Goal: Task Accomplishment & Management: Manage account settings

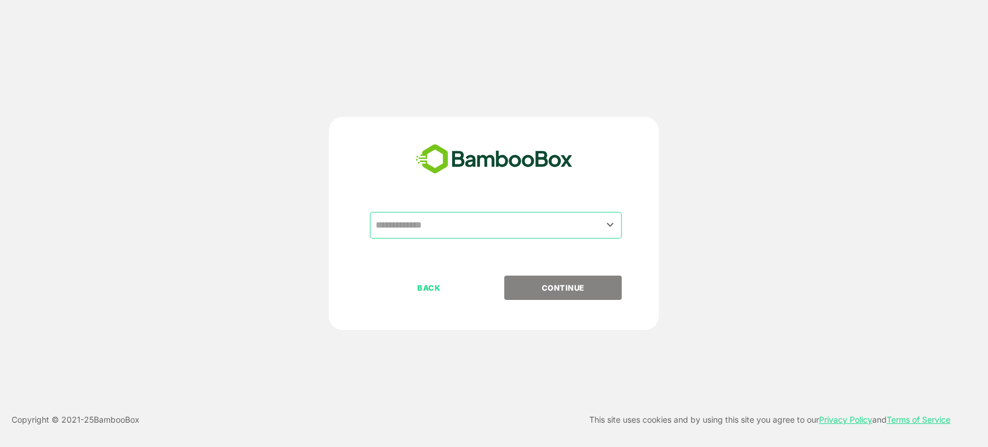
click at [505, 216] on input "text" at bounding box center [495, 225] width 247 height 22
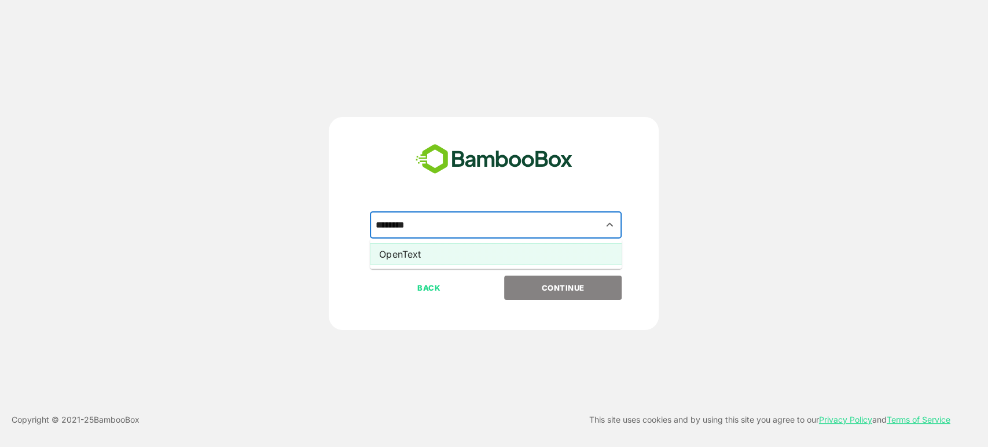
click at [404, 253] on li "OpenText" at bounding box center [496, 253] width 252 height 21
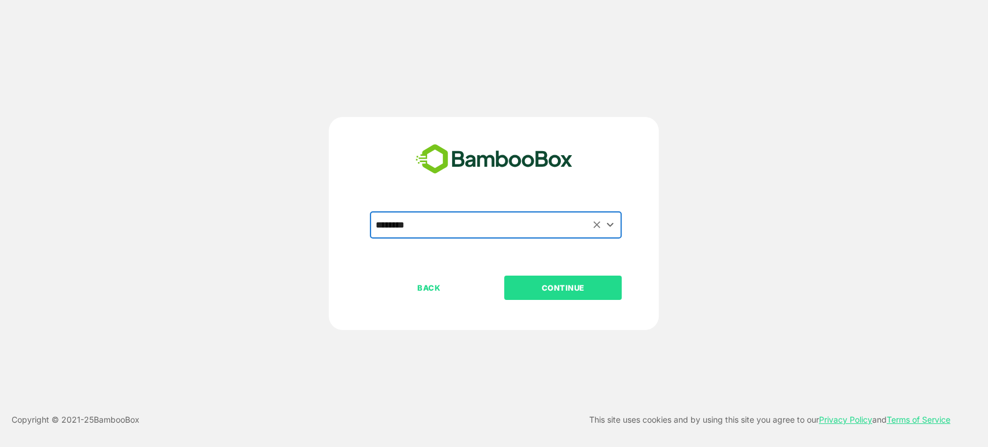
type input "********"
click at [560, 290] on p "CONTINUE" at bounding box center [563, 287] width 116 height 13
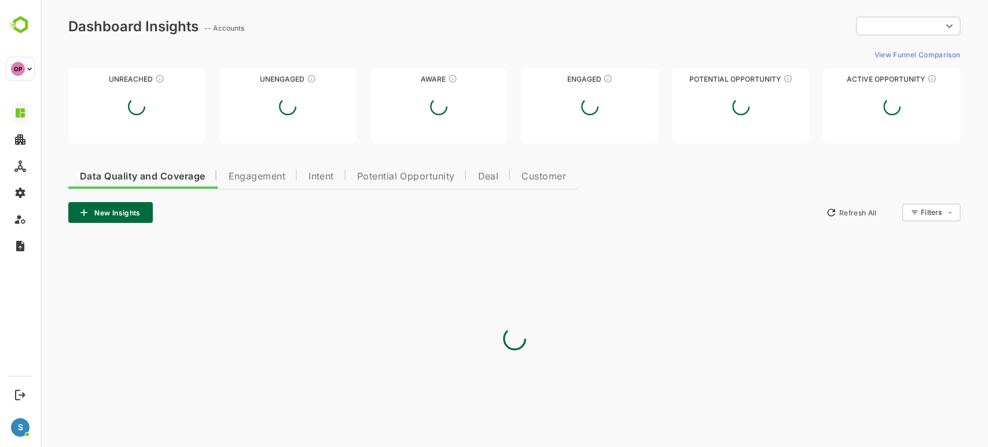
type input "**********"
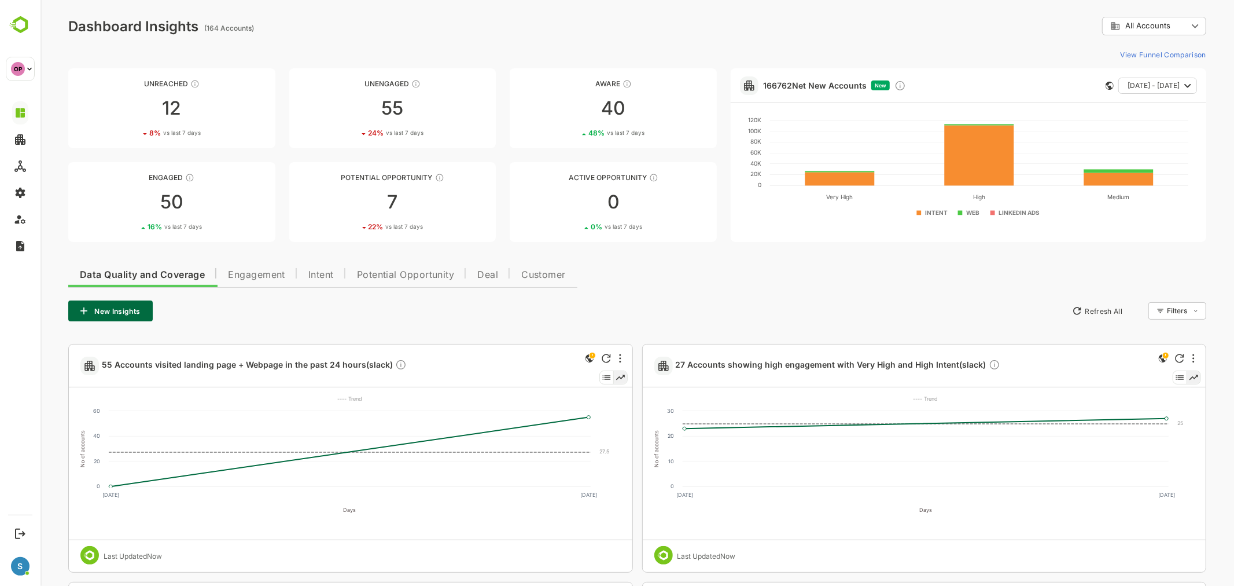
click at [730, 284] on div "Data Quality and Coverage Engagement Intent Potential Opportunity Deal Customer…" at bounding box center [637, 559] width 1138 height 601
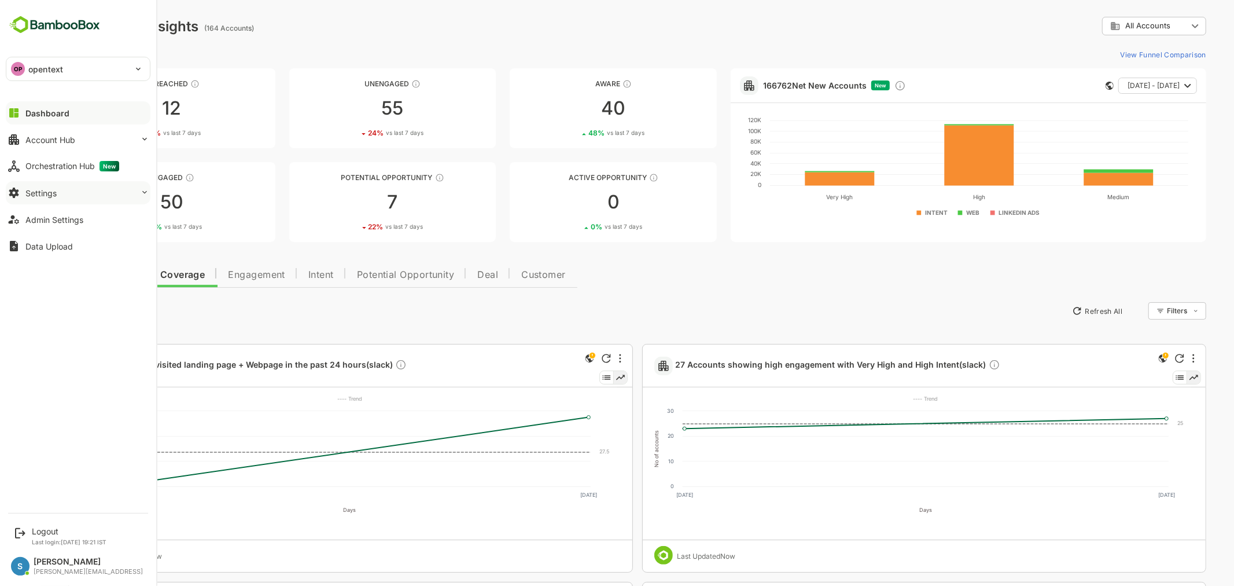
click at [100, 190] on button "Settings" at bounding box center [78, 192] width 145 height 23
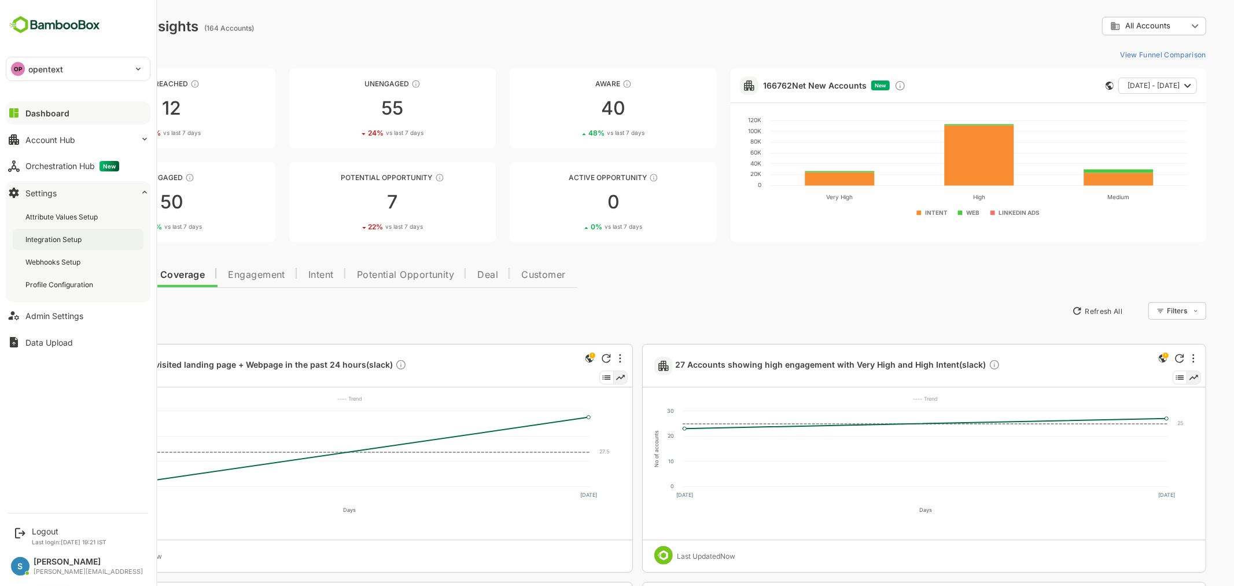
click at [79, 243] on div "Integration Setup" at bounding box center [54, 239] width 58 height 10
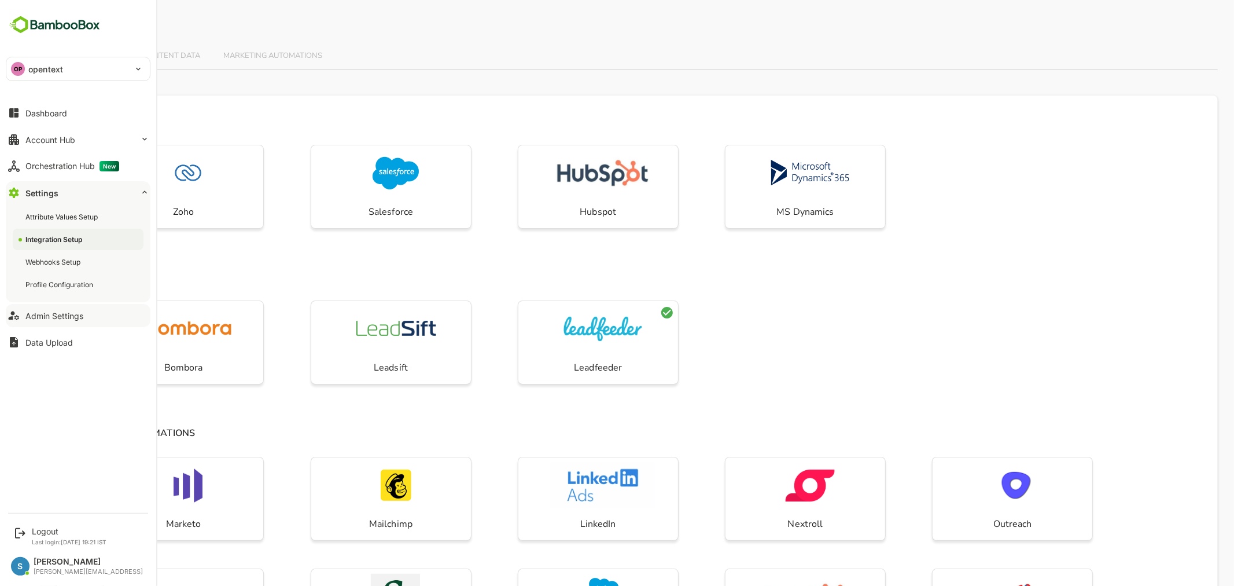
click at [46, 318] on div "Admin Settings" at bounding box center [54, 316] width 58 height 10
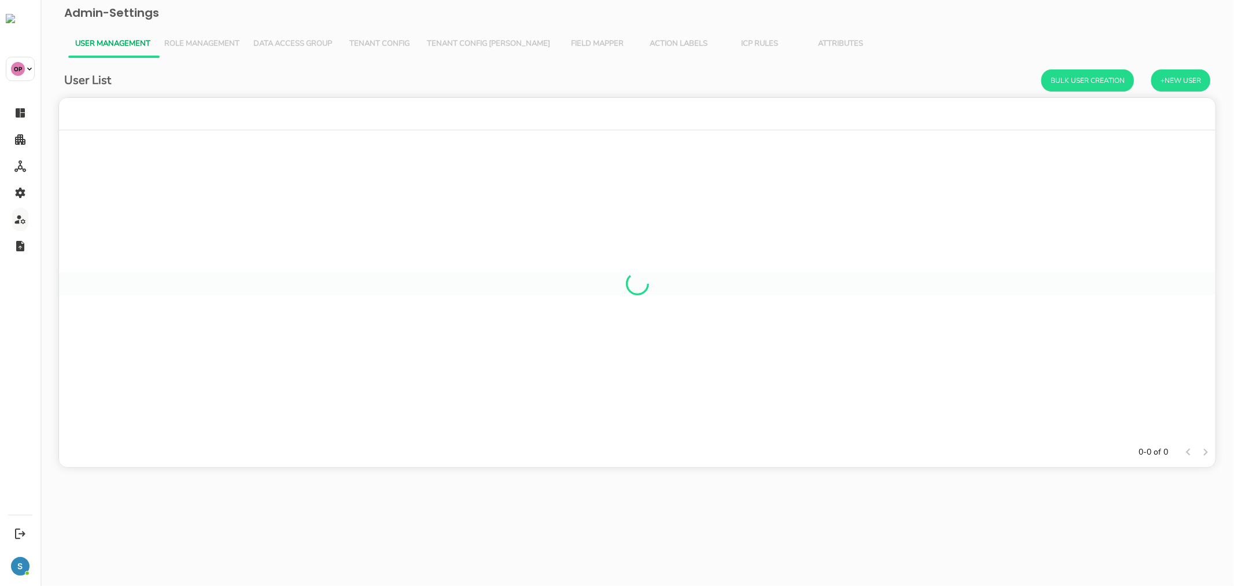
scroll to position [10, 10]
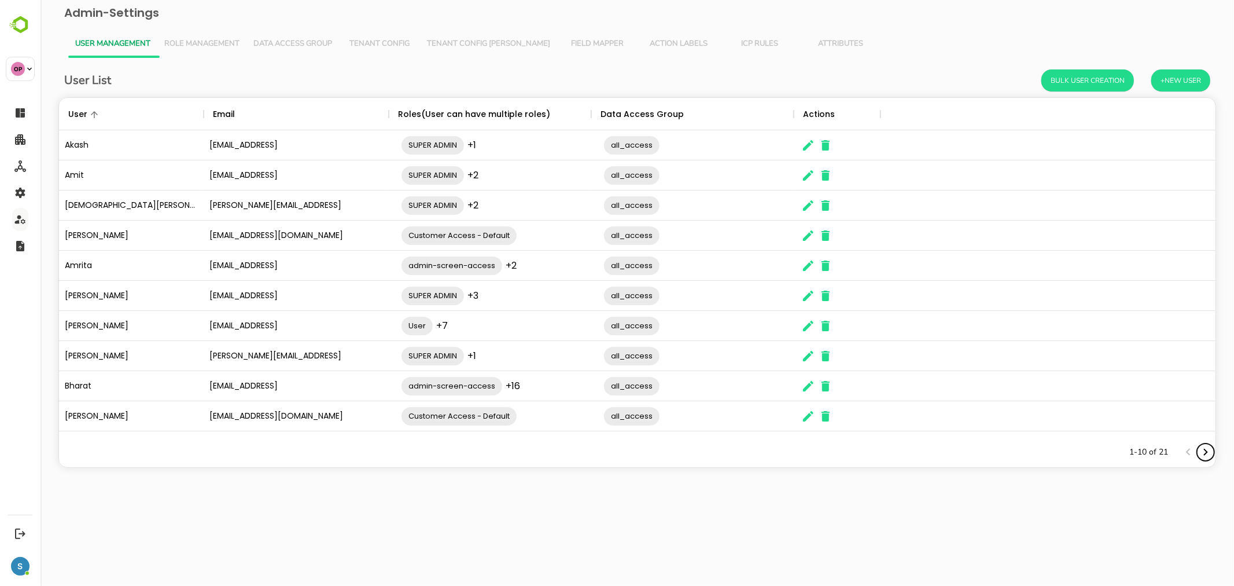
click at [987, 446] on icon "Next page" at bounding box center [1205, 452] width 14 height 14
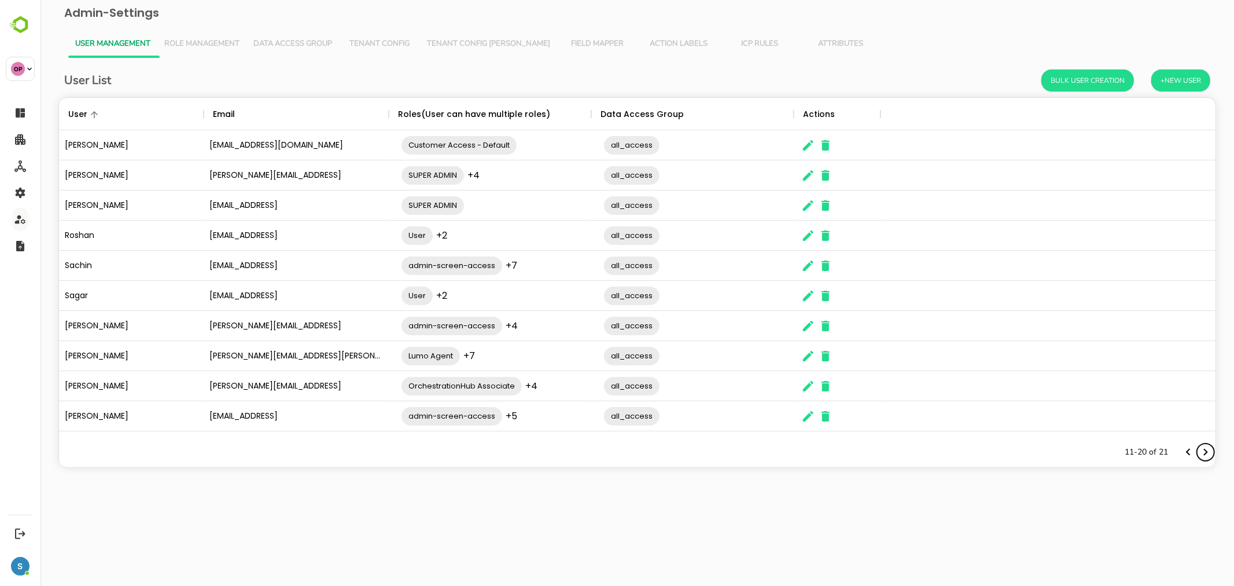
click at [987, 446] on icon "Next page" at bounding box center [1205, 452] width 14 height 14
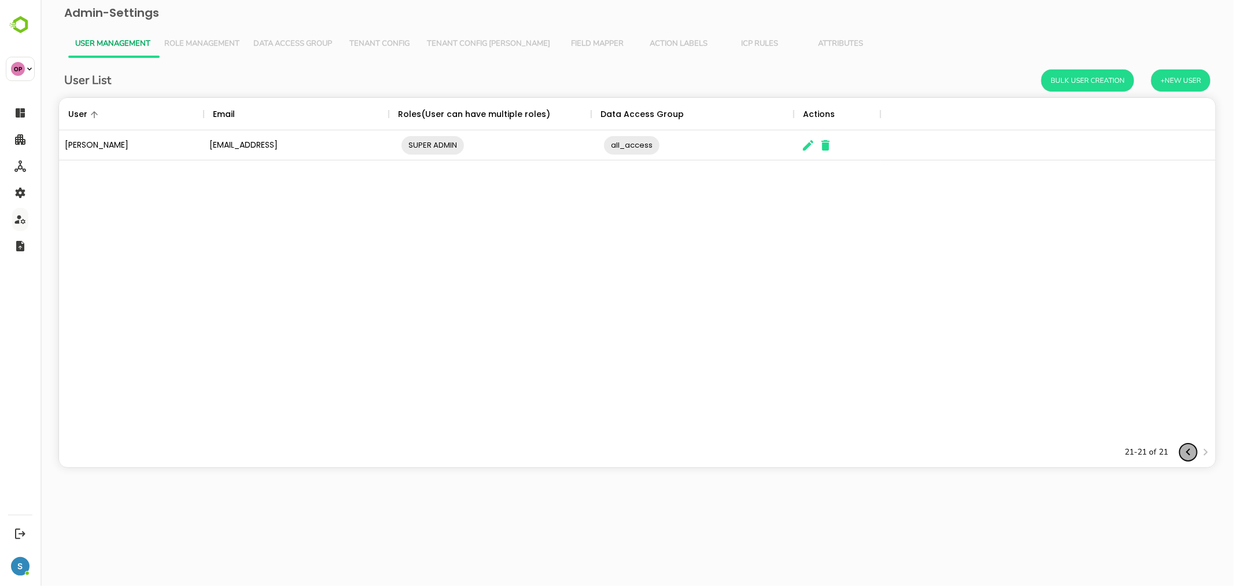
click at [987, 446] on icon "Previous page" at bounding box center [1188, 452] width 14 height 14
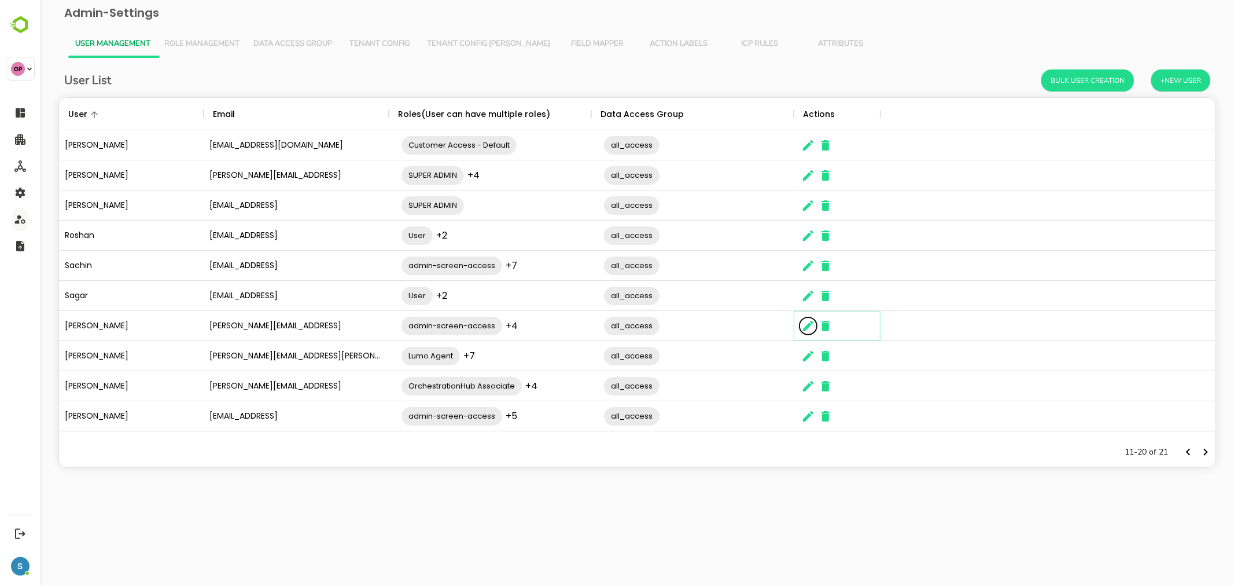
click at [808, 330] on icon "The User Data" at bounding box center [808, 326] width 14 height 14
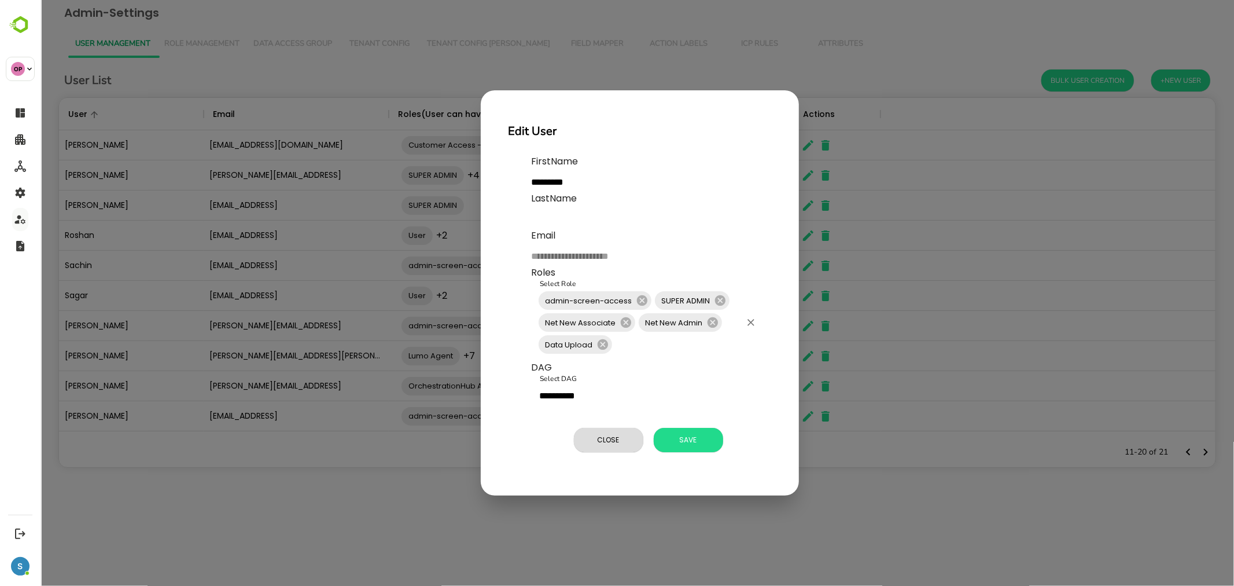
click at [678, 351] on input "Select Role" at bounding box center [676, 344] width 127 height 22
type input "****"
click at [641, 375] on li "SLACKALERTS" at bounding box center [646, 375] width 231 height 21
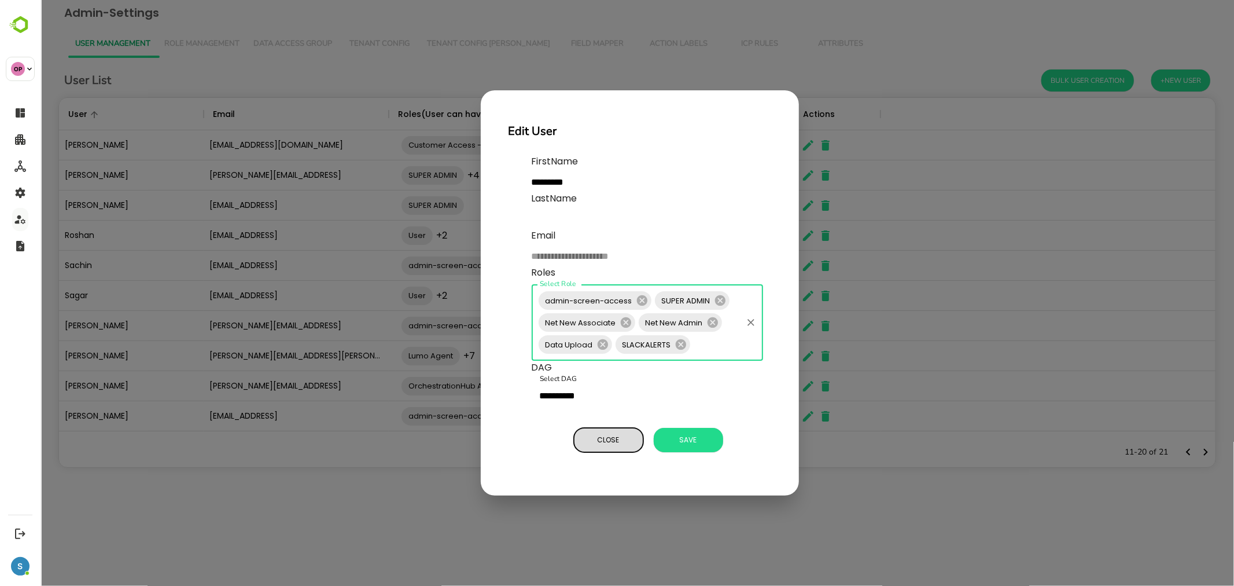
click at [617, 442] on span "Close" at bounding box center [608, 439] width 58 height 15
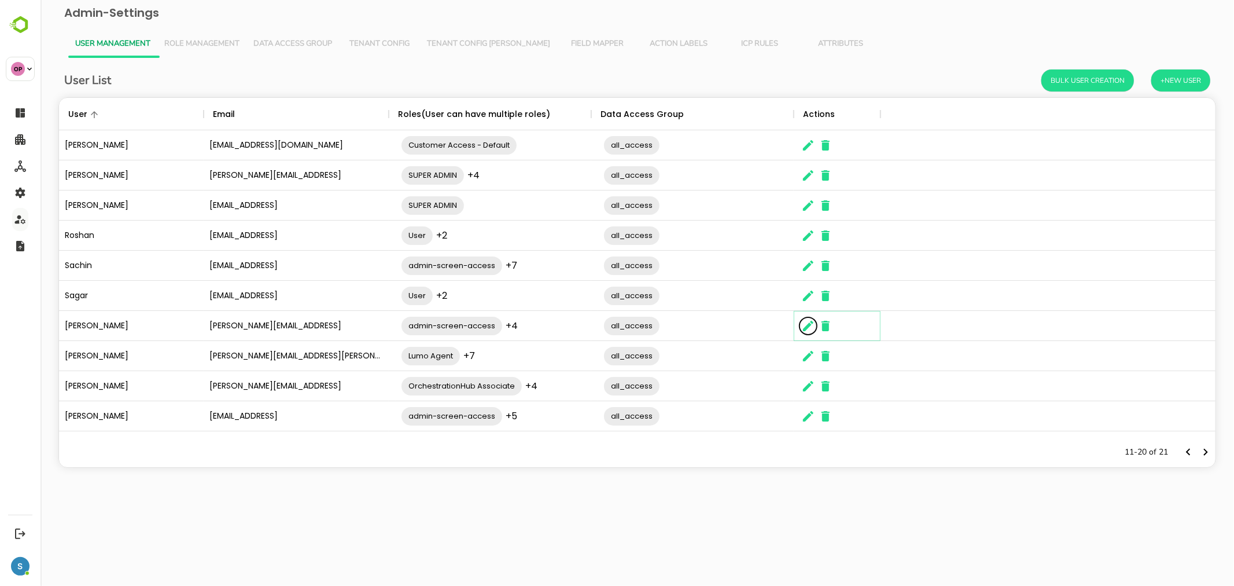
click at [805, 322] on icon "The User Data" at bounding box center [808, 326] width 14 height 14
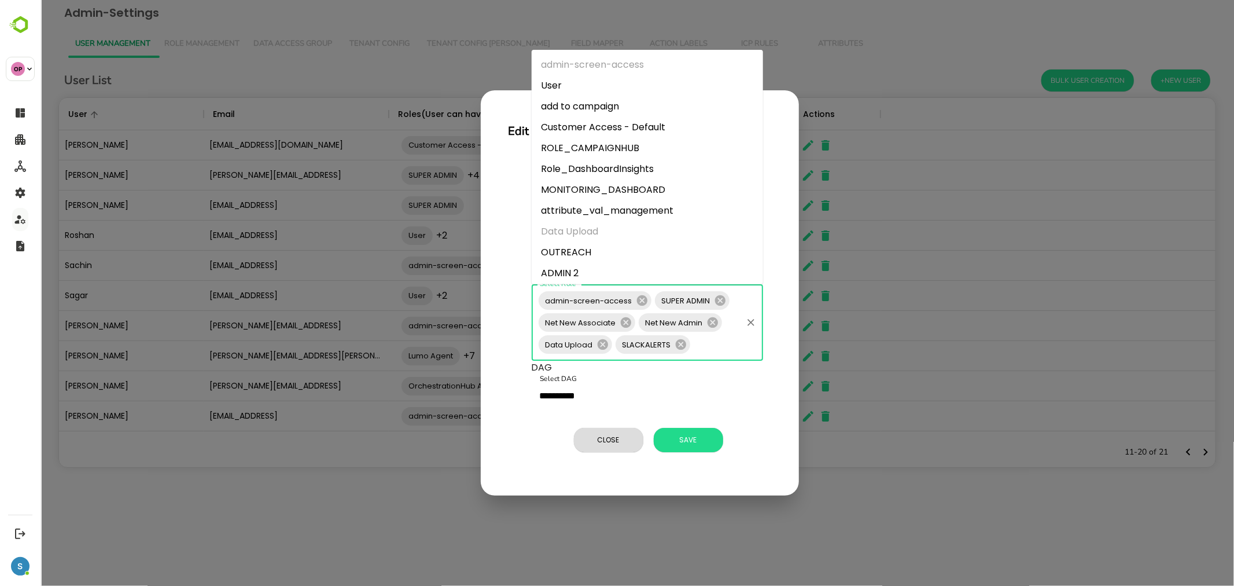
click at [700, 346] on input "Select Role" at bounding box center [715, 344] width 49 height 22
click at [672, 432] on span "Save" at bounding box center [688, 439] width 58 height 15
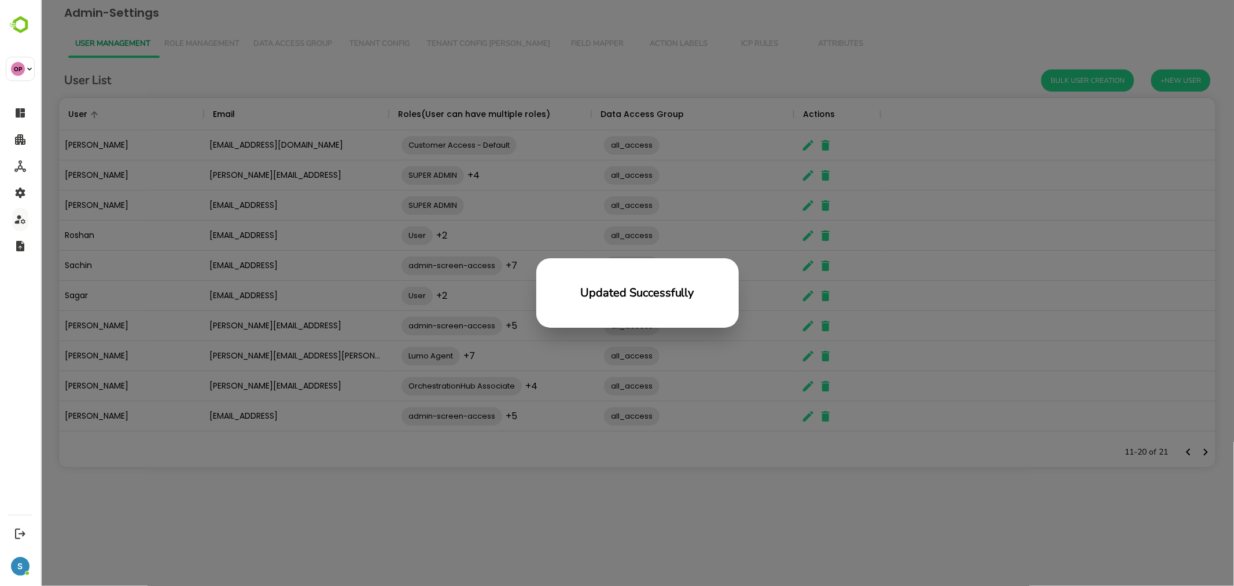
click at [674, 434] on div "Updated Successfully" at bounding box center [637, 293] width 1194 height 586
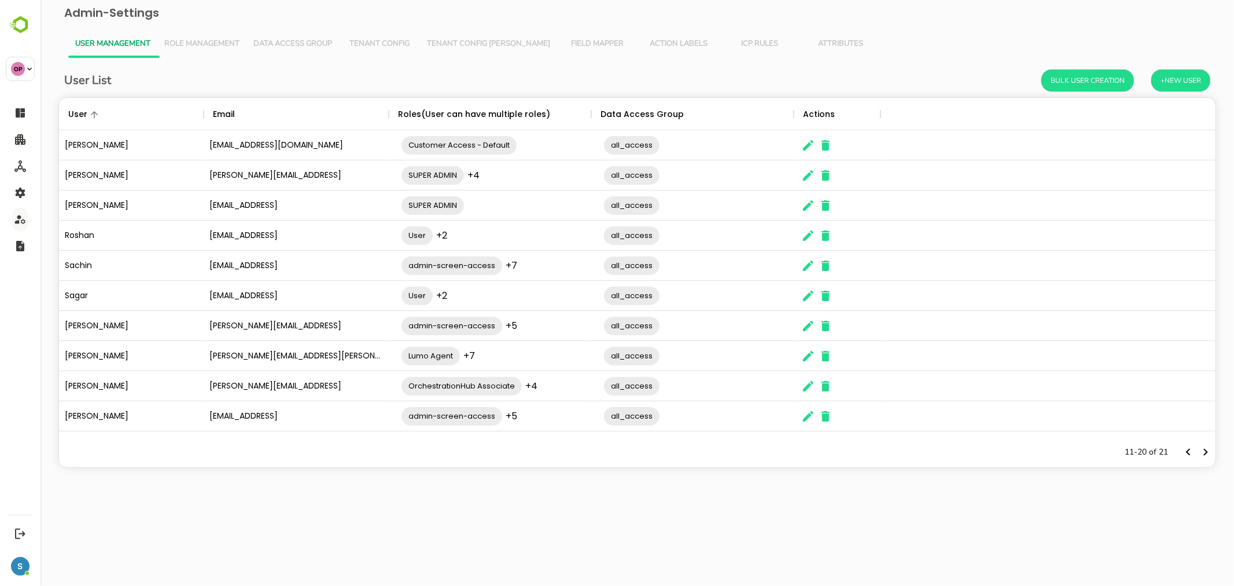
click at [637, 446] on div "User List Bulk User Creation +New User User Email Roles(User can have multiple …" at bounding box center [636, 277] width 1175 height 439
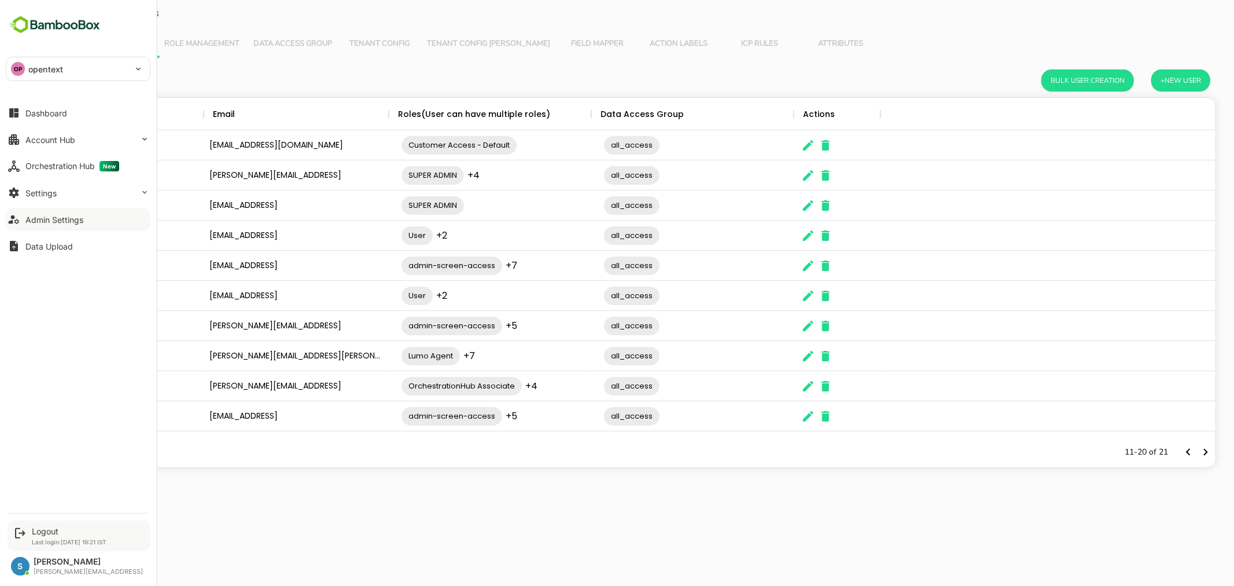
click at [64, 446] on div "Logout Last login: [DATE] 19:21 IST" at bounding box center [79, 535] width 143 height 31
click at [71, 446] on p "Last login: [DATE] 19:21 IST" at bounding box center [69, 541] width 75 height 7
click at [53, 446] on div "Logout Last login: [DATE] 19:21 IST" at bounding box center [69, 535] width 75 height 19
click at [59, 446] on div "Logout" at bounding box center [69, 531] width 75 height 10
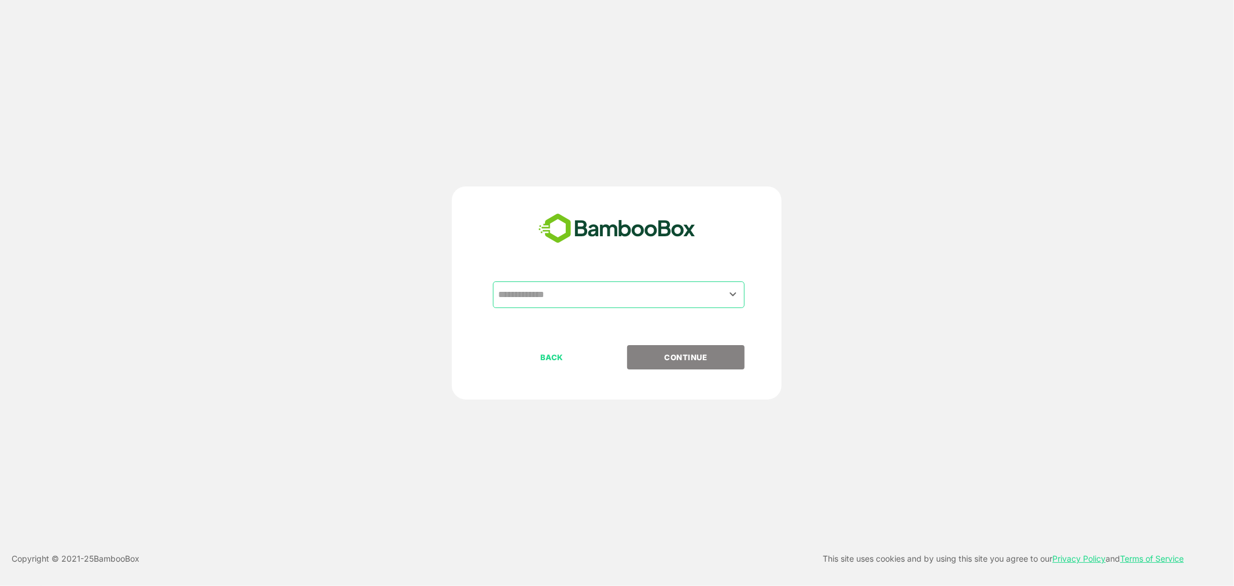
click at [545, 292] on input "text" at bounding box center [618, 295] width 247 height 22
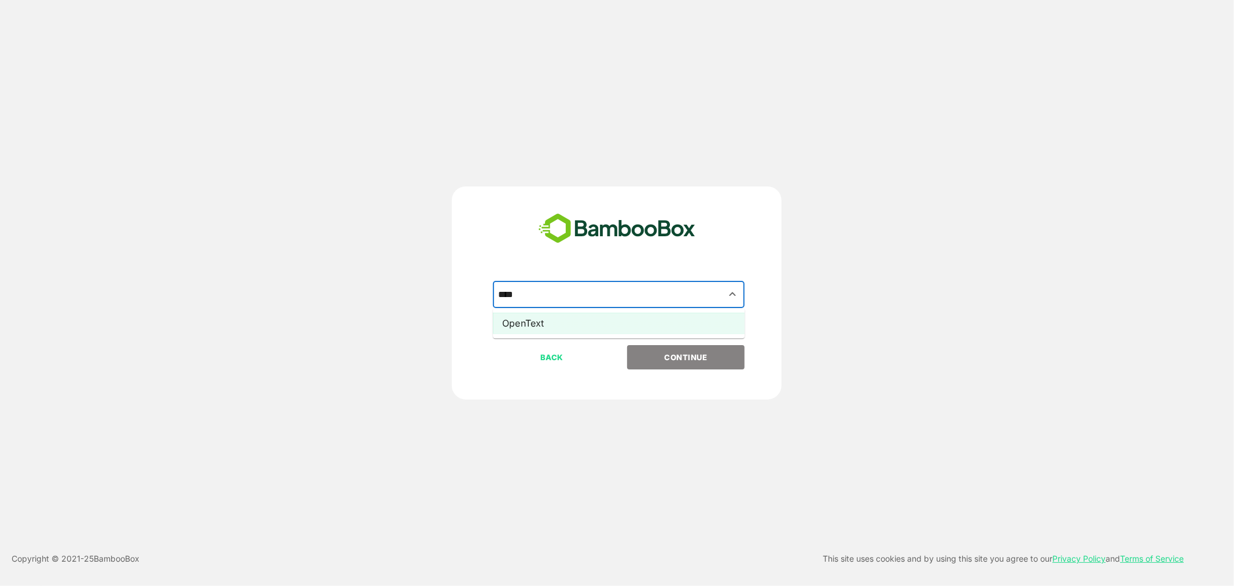
click at [554, 321] on li "OpenText" at bounding box center [619, 322] width 252 height 21
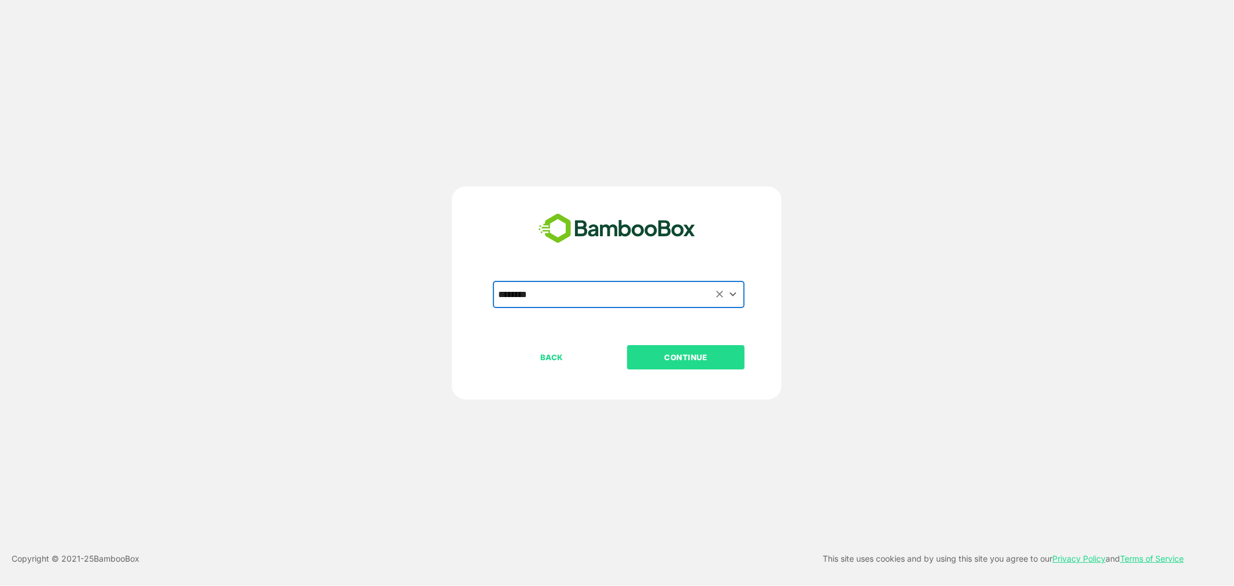
type input "********"
click at [674, 349] on button "CONTINUE" at bounding box center [685, 357] width 117 height 24
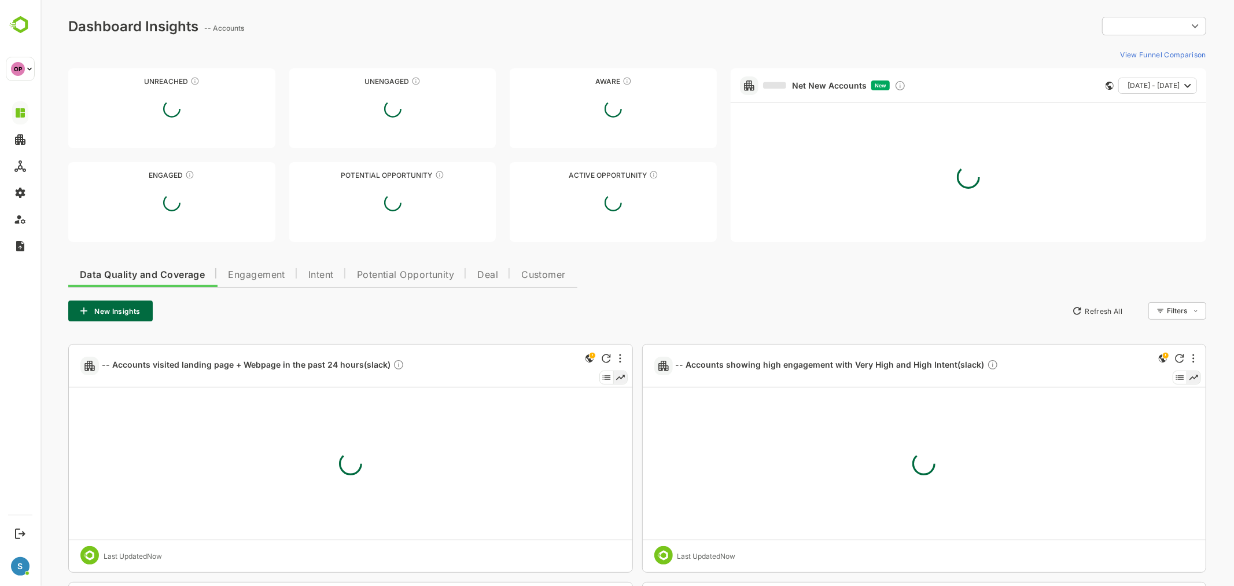
type input "**********"
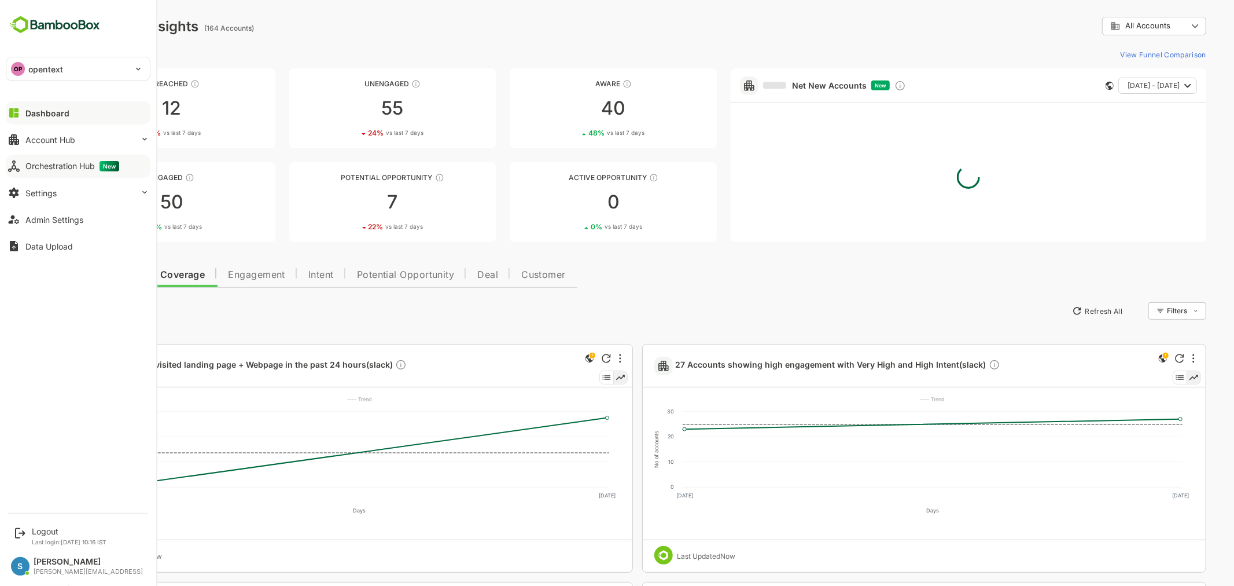
click at [71, 168] on div "Orchestration Hub New" at bounding box center [72, 166] width 94 height 10
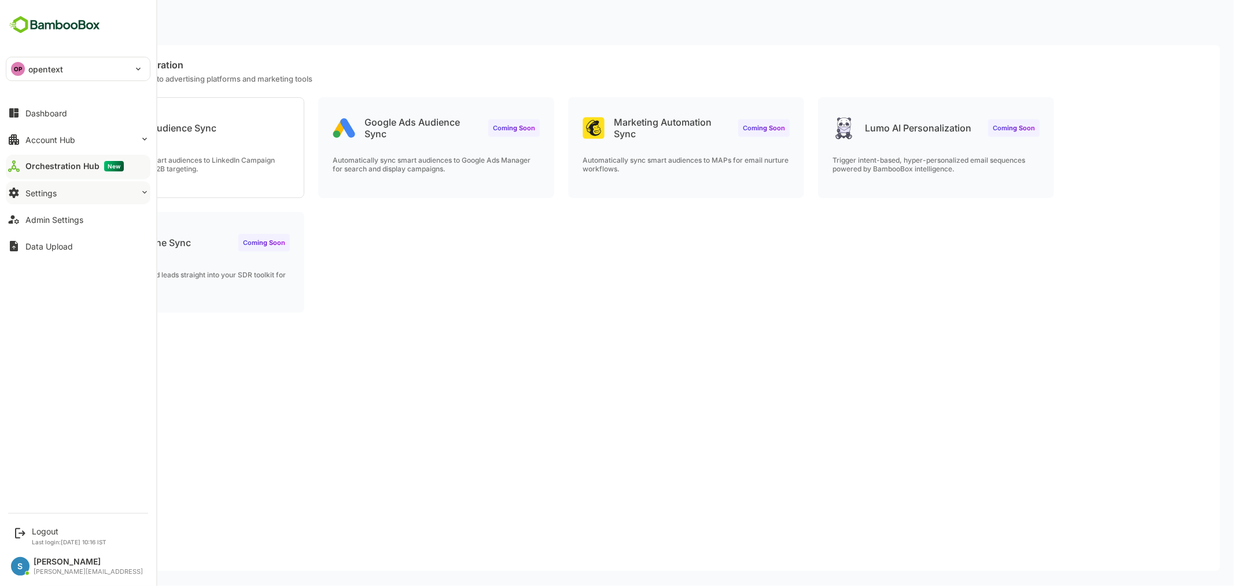
click at [66, 190] on button "Settings" at bounding box center [78, 192] width 145 height 23
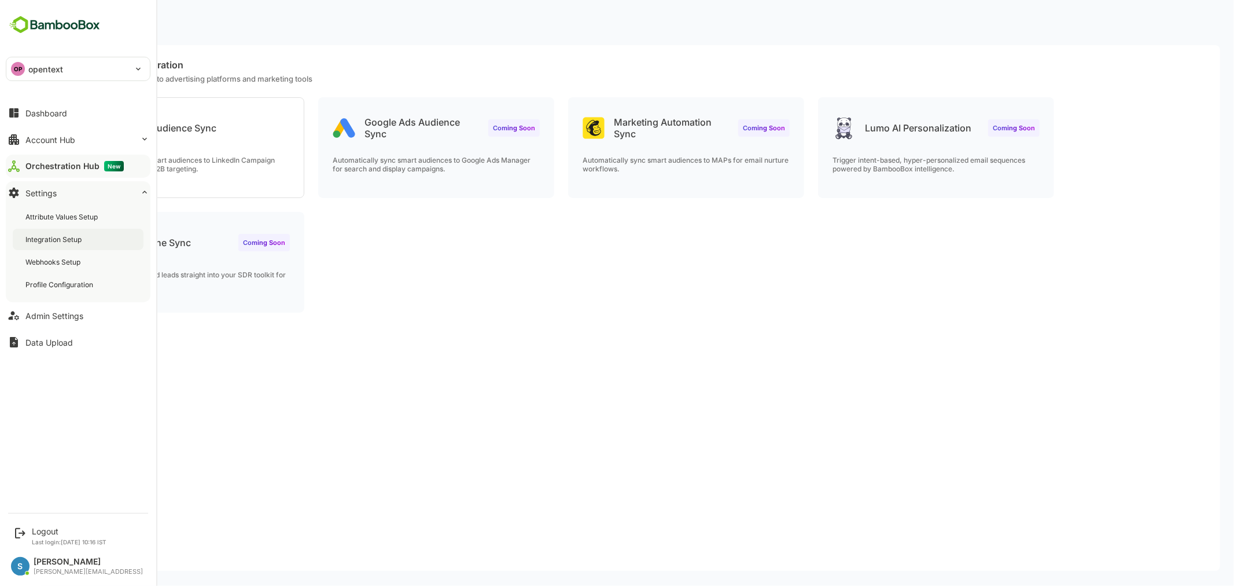
click at [74, 237] on div "Integration Setup" at bounding box center [54, 239] width 58 height 10
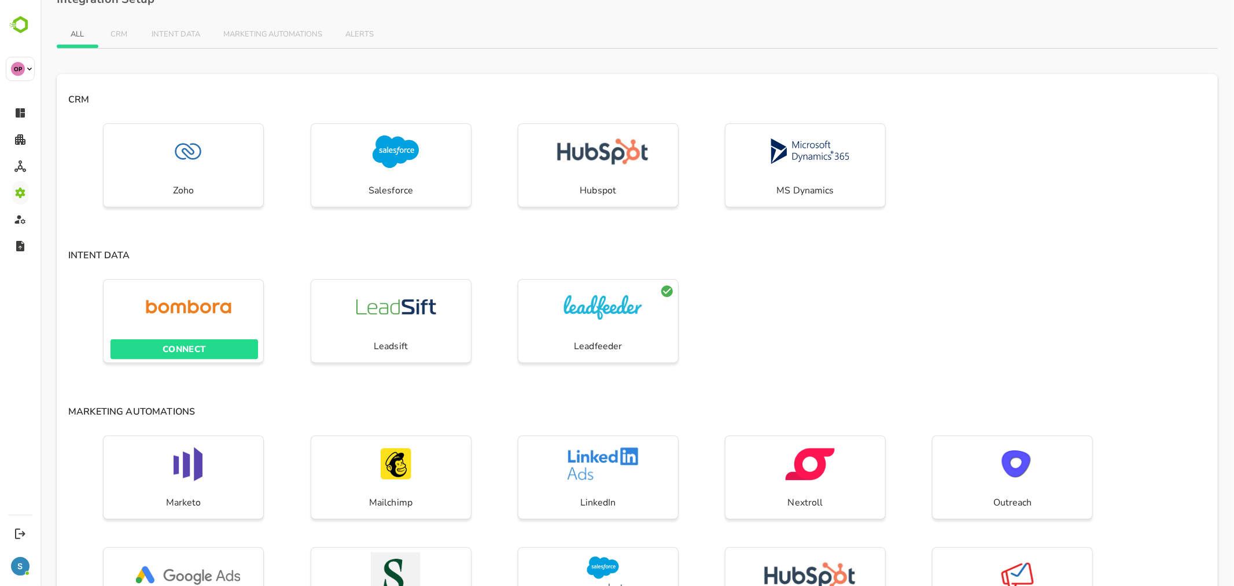
scroll to position [376, 0]
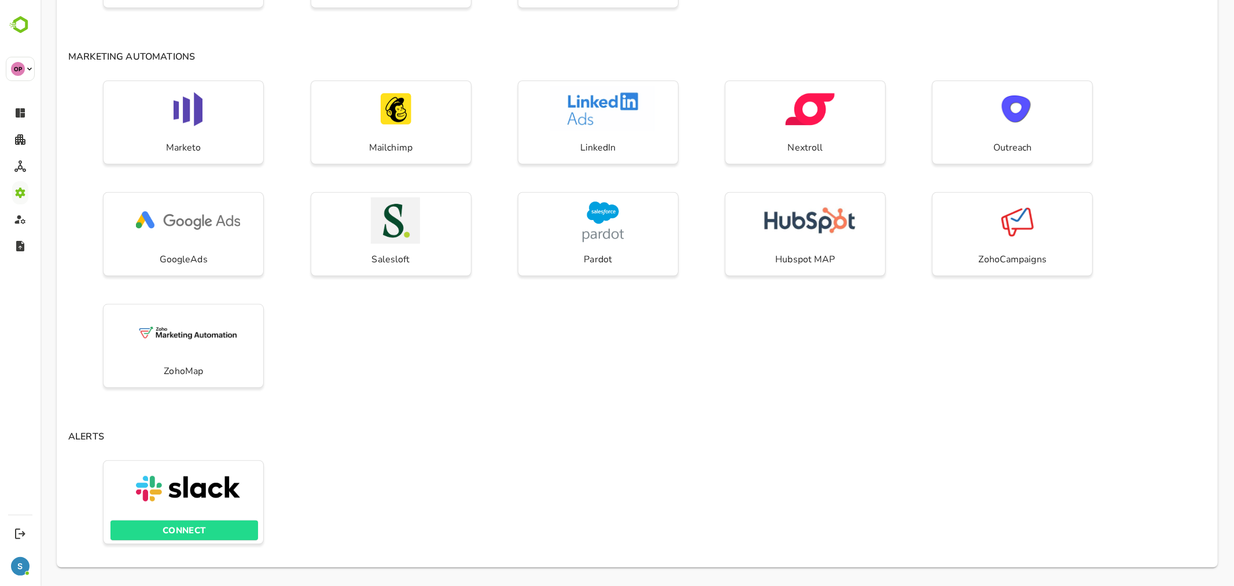
click at [192, 446] on p "CONNECT" at bounding box center [183, 530] width 43 height 15
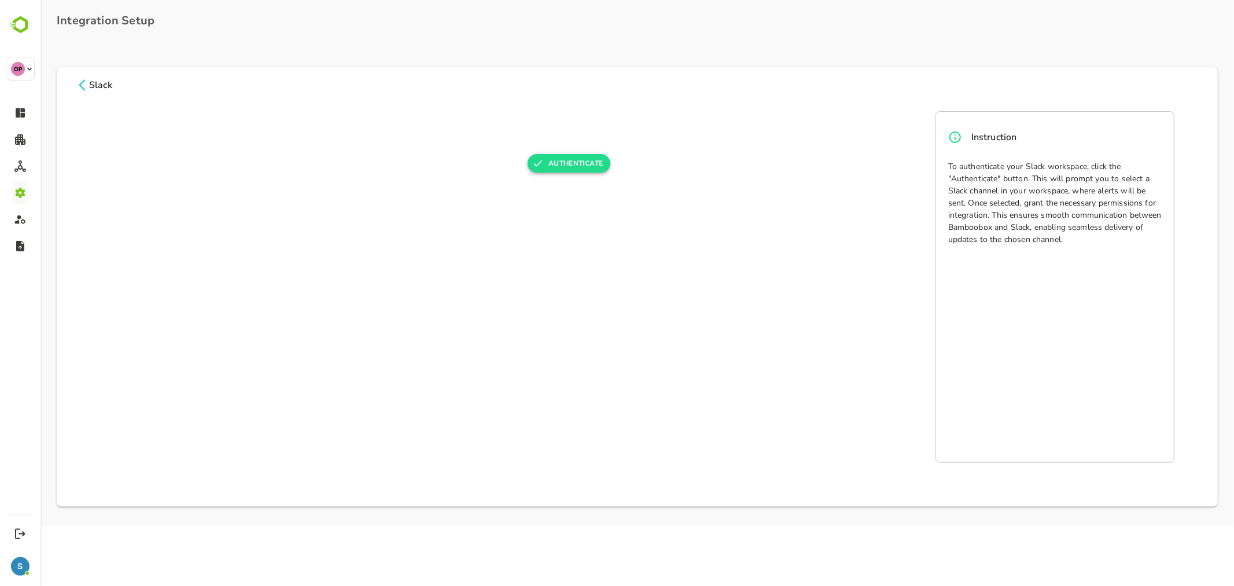
click at [567, 162] on button "Authenticate" at bounding box center [568, 163] width 83 height 19
